Goal: Task Accomplishment & Management: Use online tool/utility

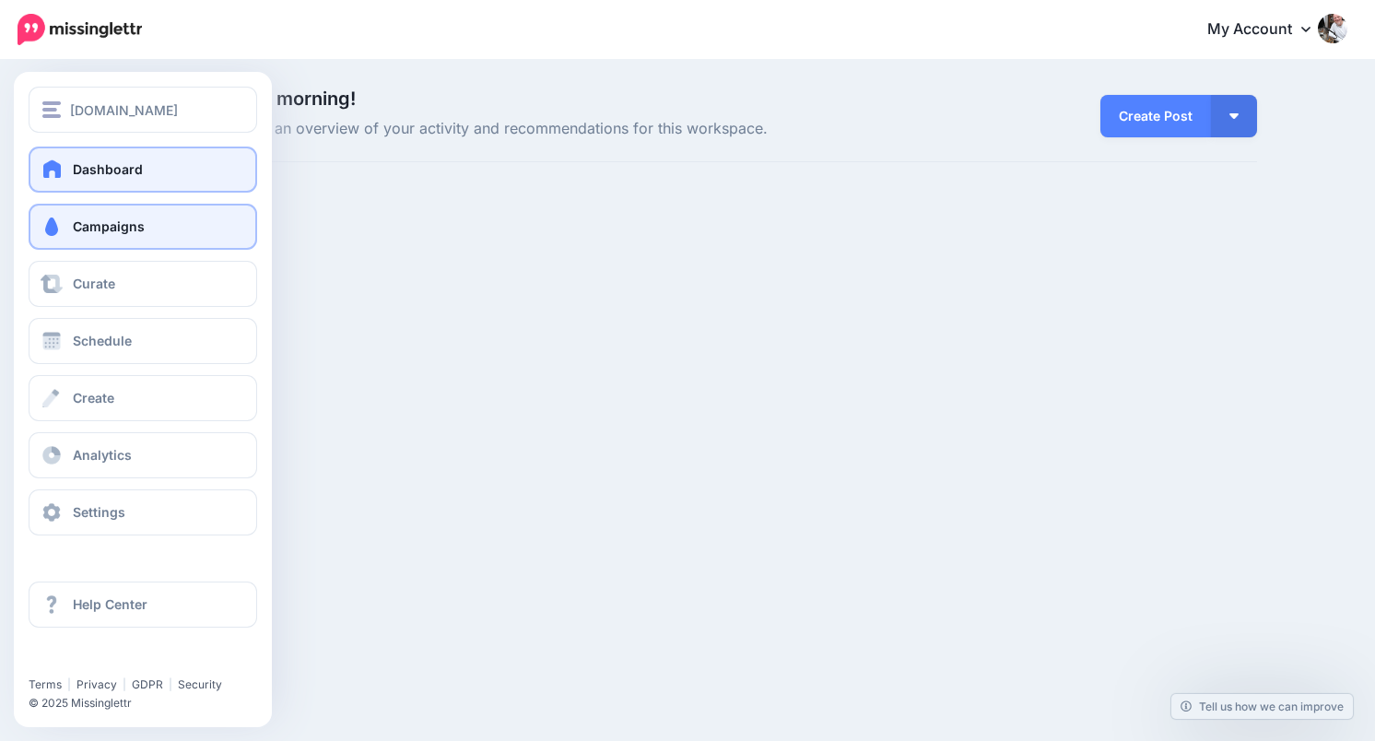
click at [50, 226] on span at bounding box center [52, 226] width 24 height 18
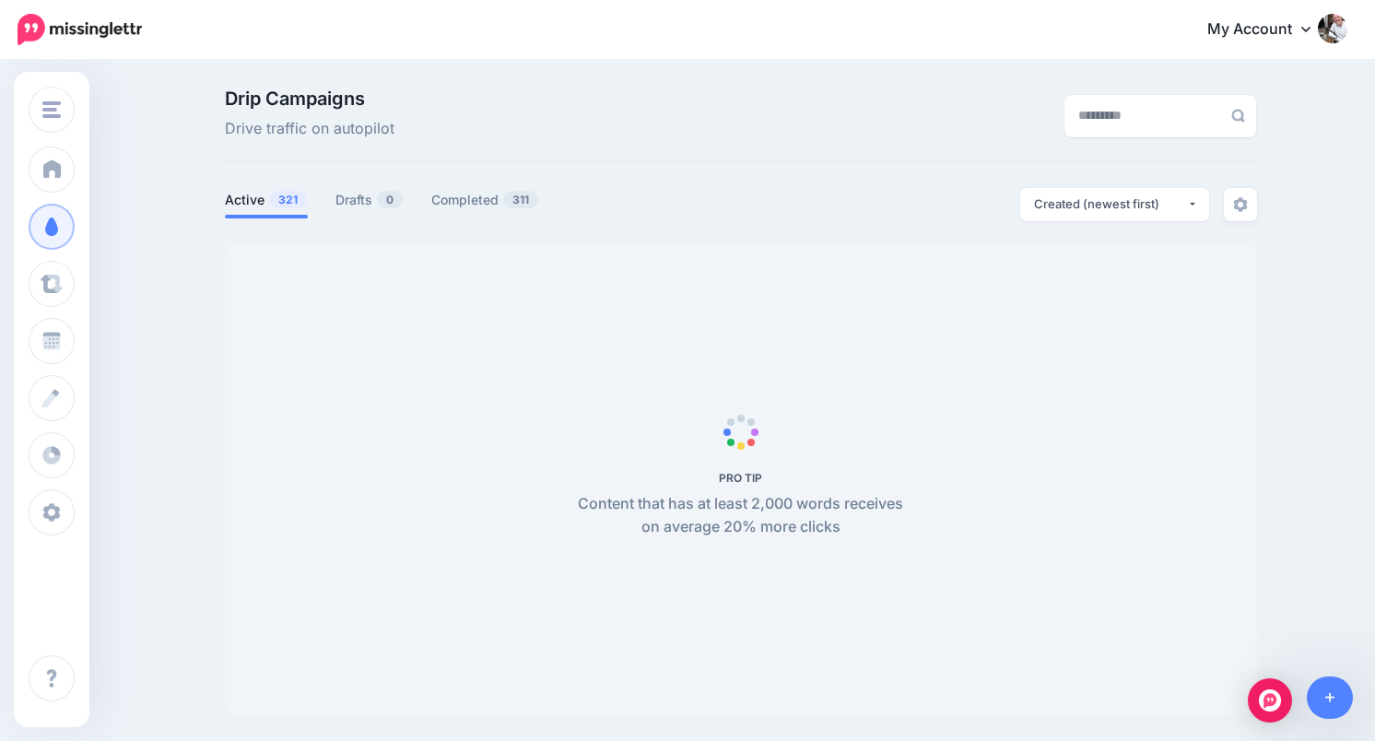
click at [362, 185] on div "Drip Campaigns Drive traffic on autopilot Active 321 0" at bounding box center [741, 401] width 1060 height 625
click at [362, 190] on link "Drafts 0" at bounding box center [369, 200] width 68 height 22
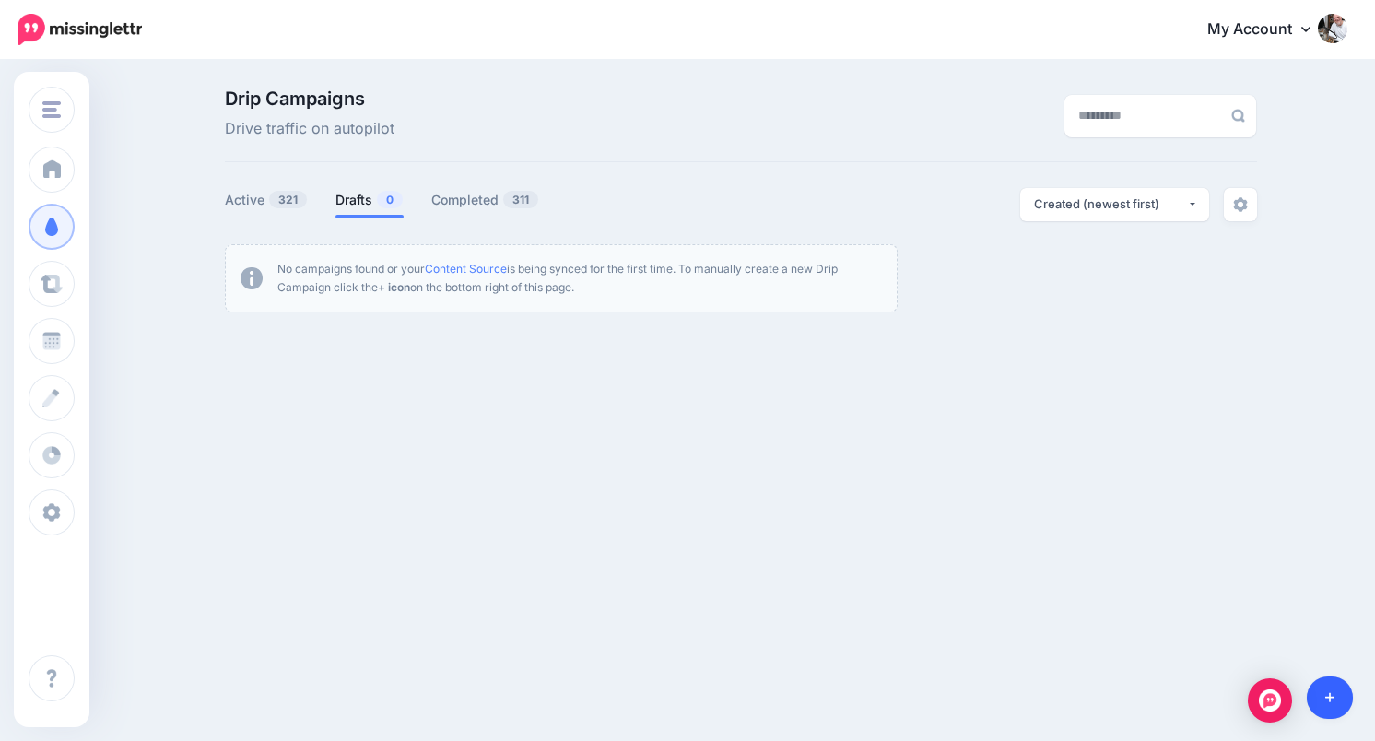
click at [1337, 699] on link at bounding box center [1330, 697] width 47 height 42
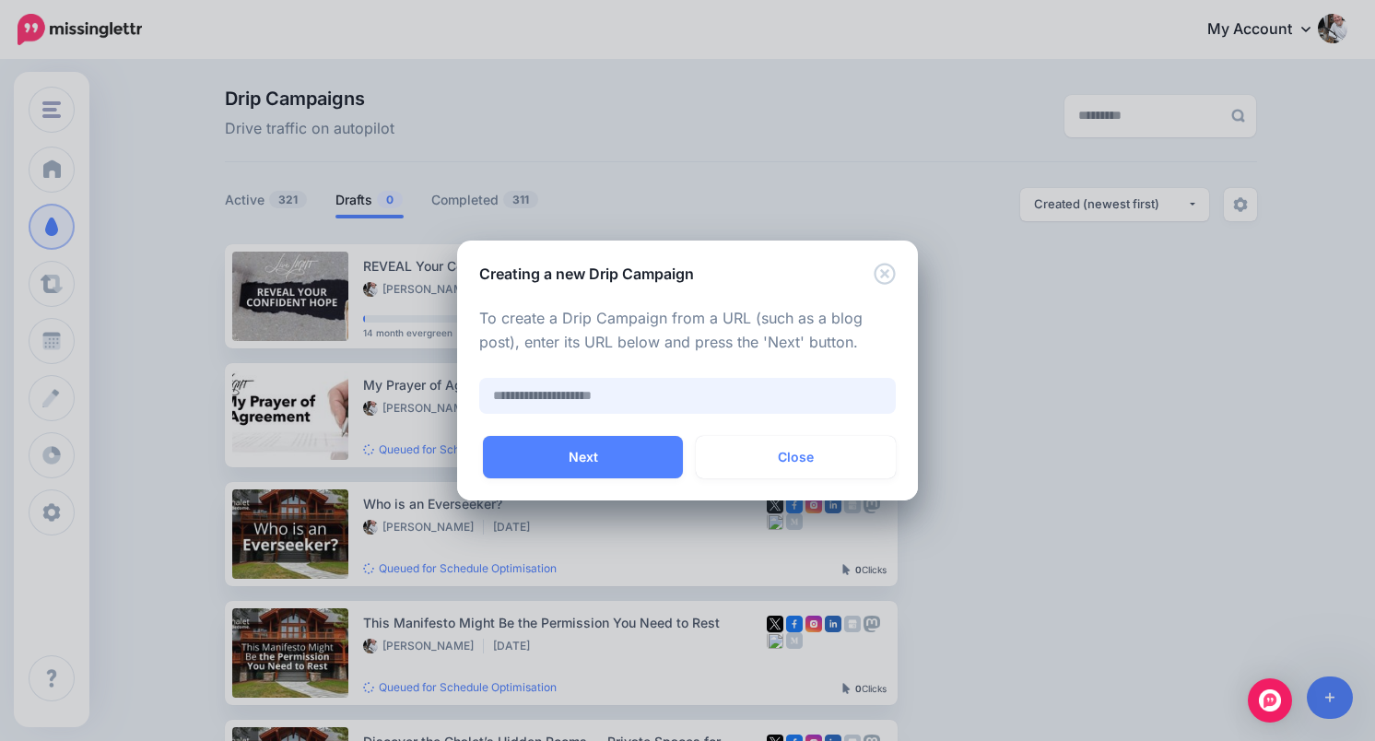
click at [738, 395] on input "text" at bounding box center [687, 396] width 417 height 36
paste input "**********"
click at [607, 452] on button "Next" at bounding box center [583, 457] width 200 height 42
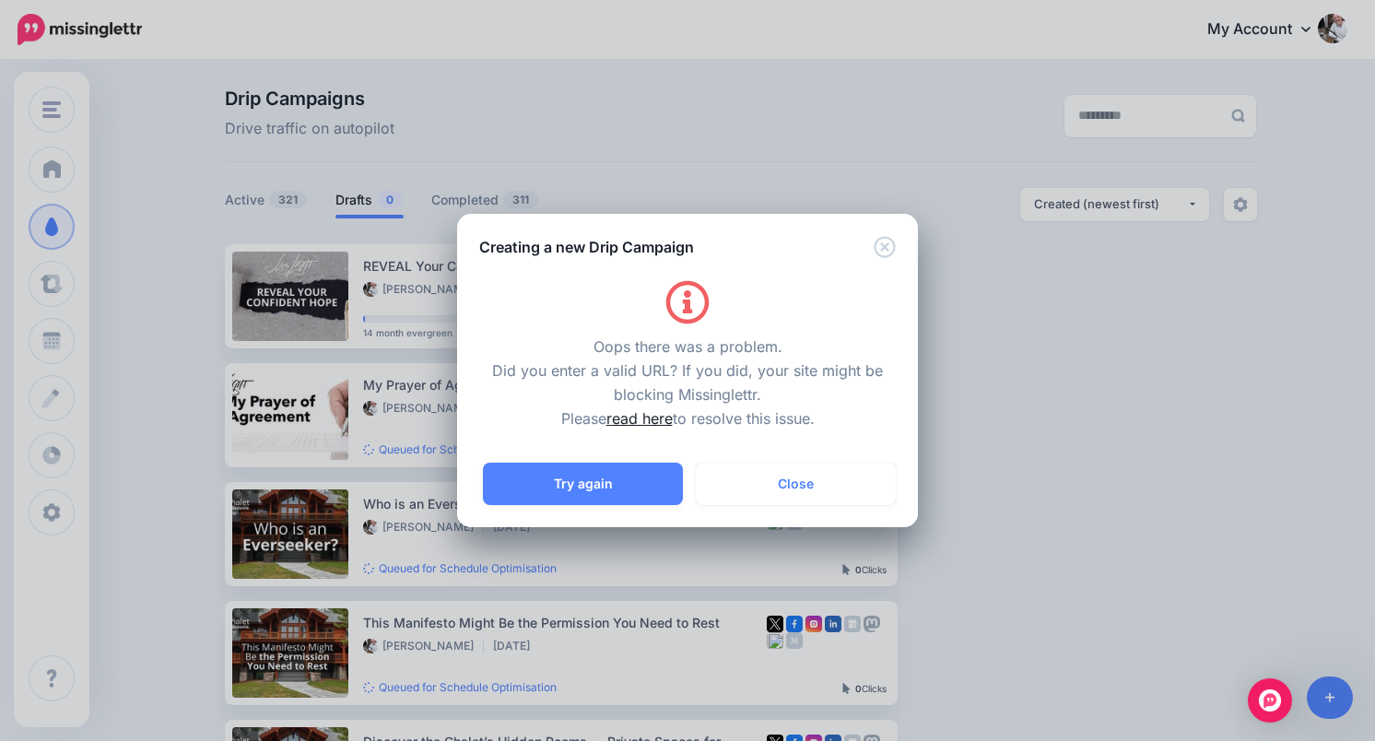
click at [640, 422] on link "read here" at bounding box center [639, 418] width 66 height 18
click at [624, 489] on button "Try again" at bounding box center [583, 484] width 200 height 42
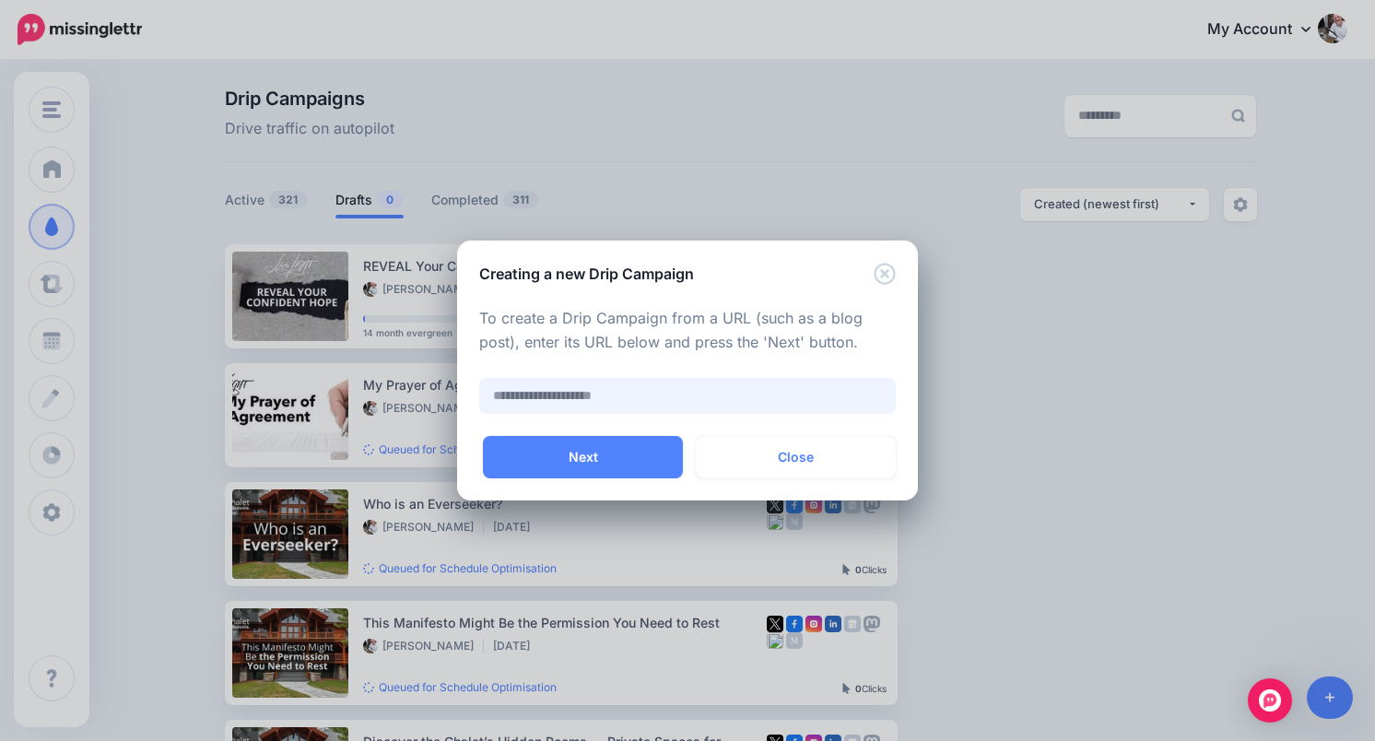
click at [659, 407] on input "text" at bounding box center [687, 396] width 417 height 36
click at [648, 392] on input "text" at bounding box center [687, 396] width 417 height 36
paste input "**********"
click at [616, 449] on button "Next" at bounding box center [583, 457] width 200 height 42
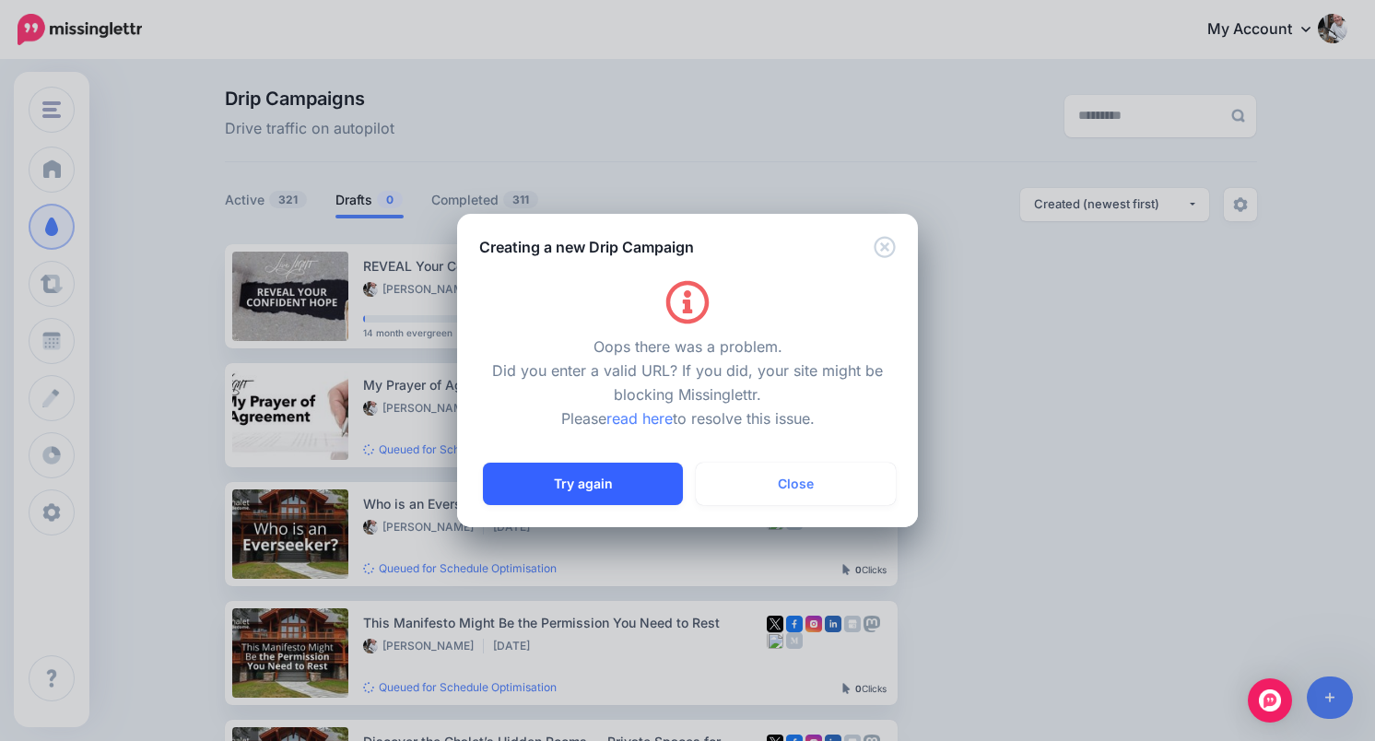
click at [583, 493] on button "Try again" at bounding box center [583, 484] width 200 height 42
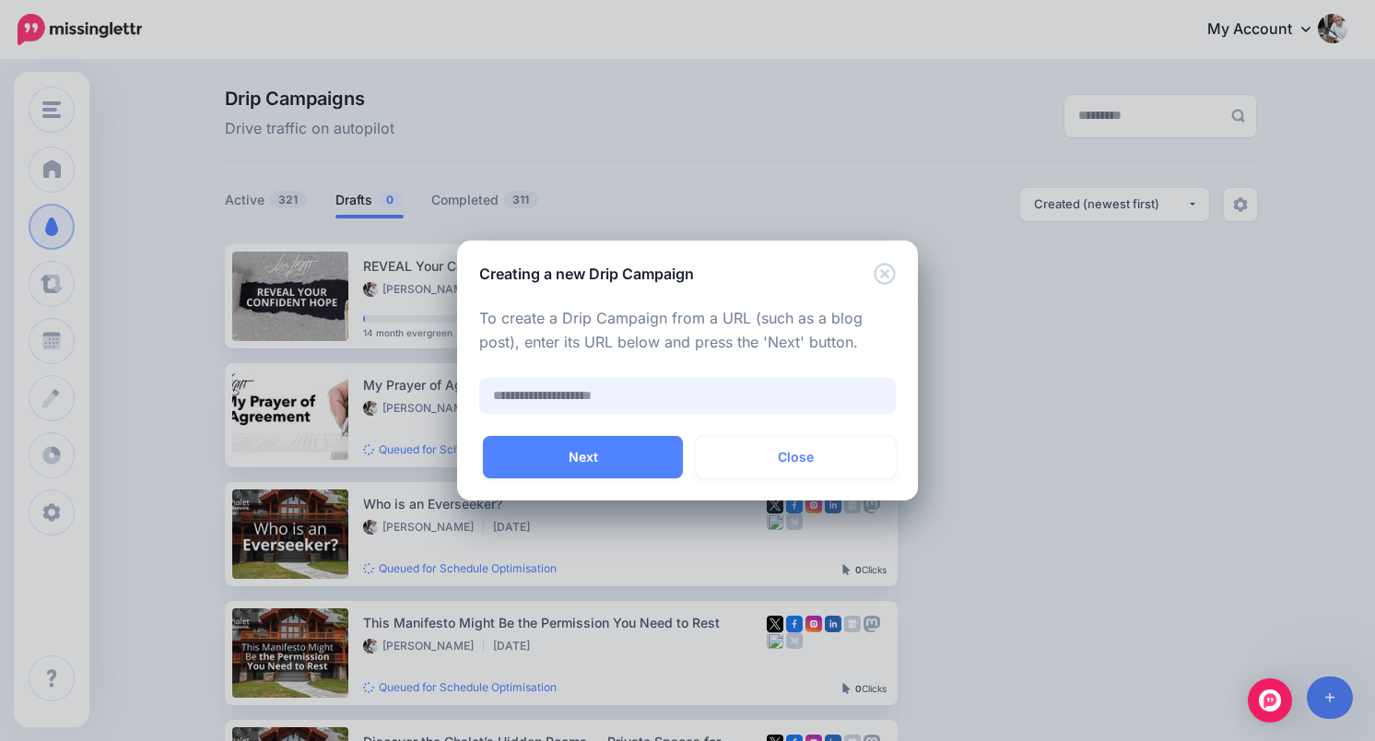
click at [652, 382] on input "text" at bounding box center [687, 396] width 417 height 36
type input "**********"
click at [586, 452] on button "Next" at bounding box center [583, 457] width 200 height 42
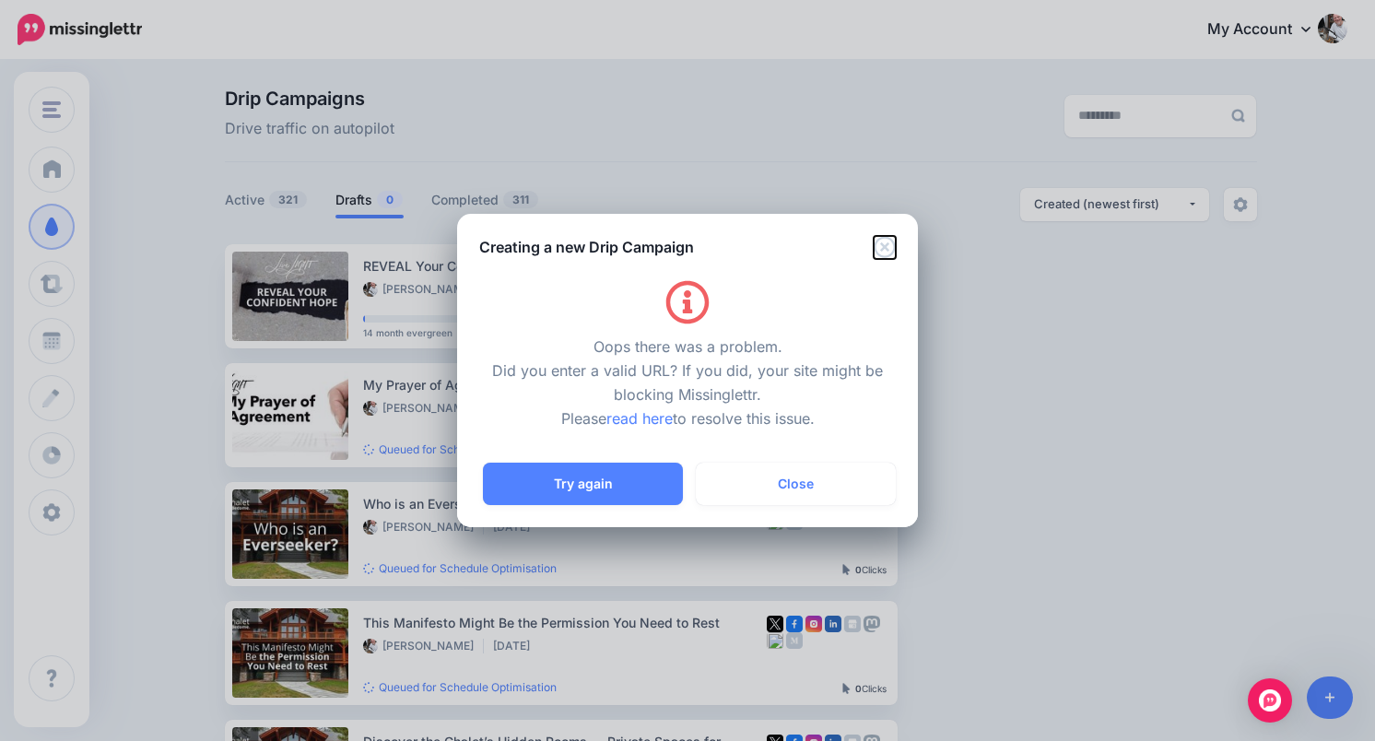
click at [892, 242] on icon "Close" at bounding box center [884, 247] width 21 height 21
